Goal: Task Accomplishment & Management: Use online tool/utility

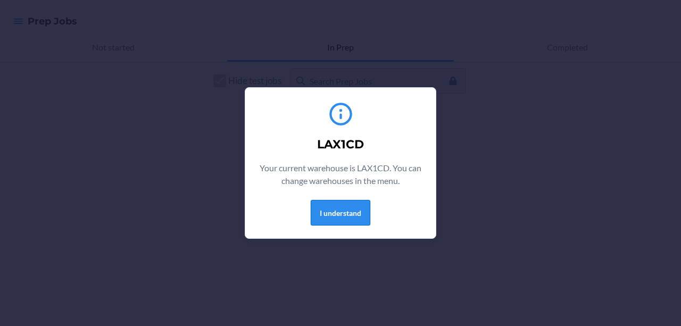
click at [334, 206] on button "I understand" at bounding box center [341, 213] width 60 height 26
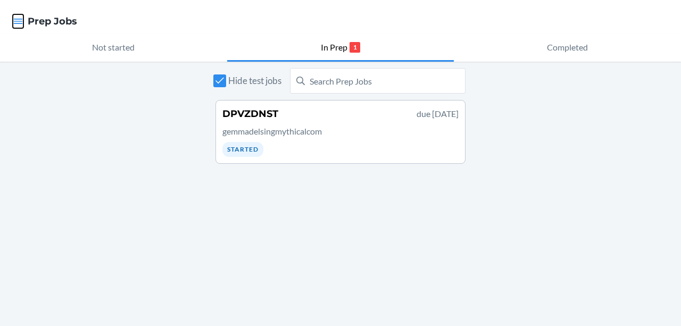
click at [20, 20] on icon "button" at bounding box center [18, 21] width 11 height 11
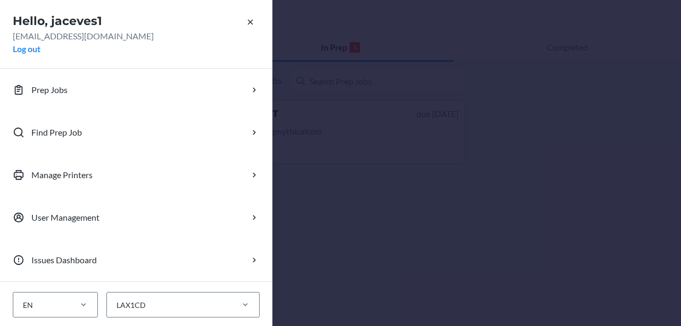
click at [348, 176] on div "Hello, jaceves1 [EMAIL_ADDRESS][DOMAIN_NAME] Log out Prep Jobs Find Prep Job Ma…" at bounding box center [340, 163] width 681 height 326
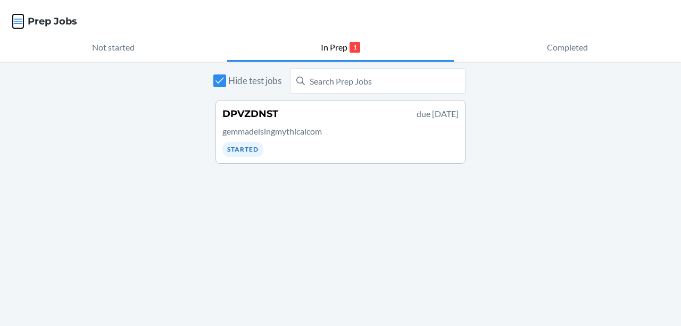
click at [22, 21] on icon "button" at bounding box center [18, 21] width 9 height 5
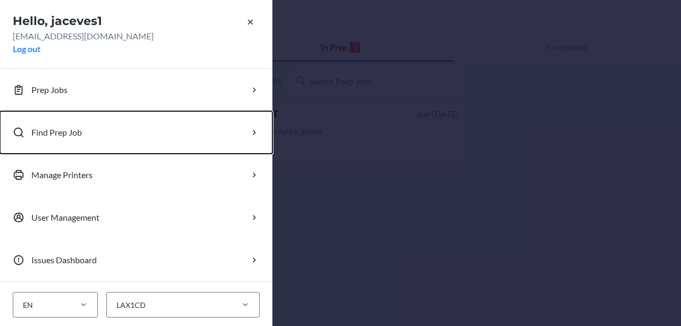
click at [64, 127] on p "Find Prep Job" at bounding box center [56, 132] width 51 height 13
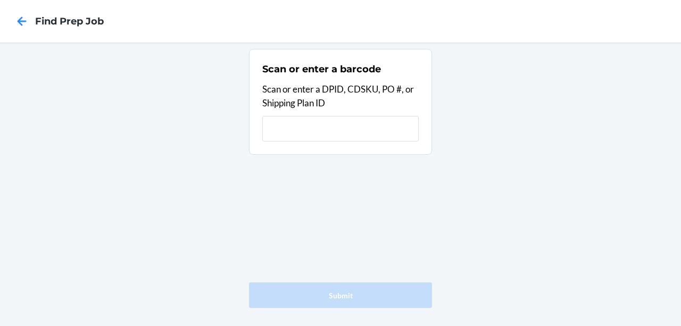
click at [144, 140] on div "Scan or enter a barcode Scan or enter a DPID, CDSKU, PO #, or Shipping Plan ID …" at bounding box center [340, 185] width 681 height 284
